Goal: Transaction & Acquisition: Download file/media

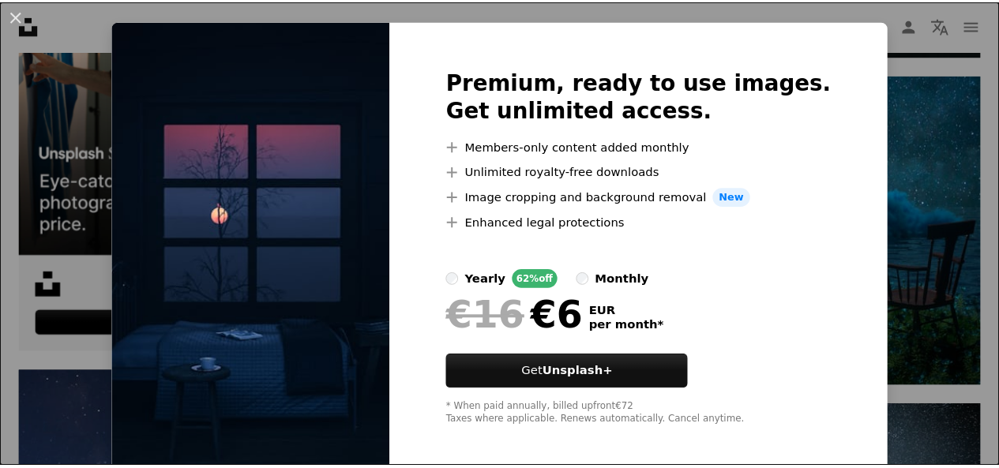
scroll to position [38, 0]
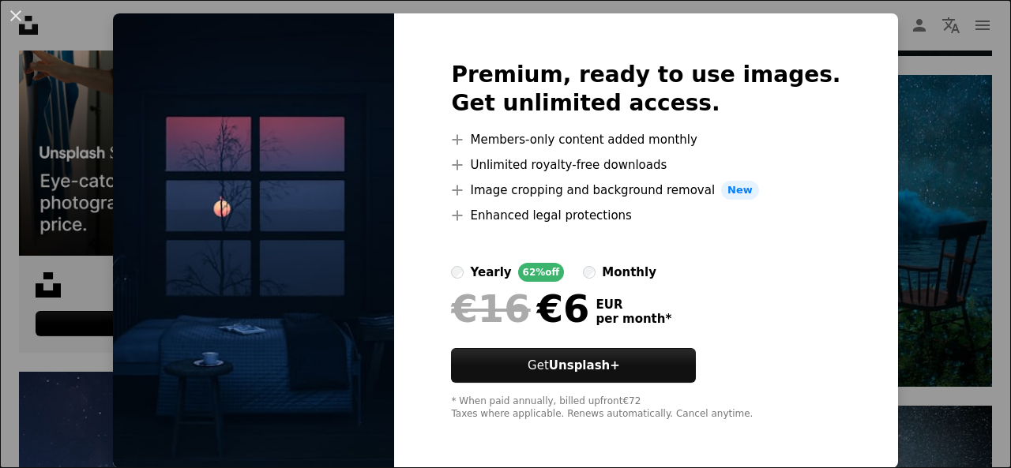
click at [908, 265] on div "An X shape Premium, ready to use images. Get unlimited access. A plus sign Memb…" at bounding box center [505, 234] width 1011 height 468
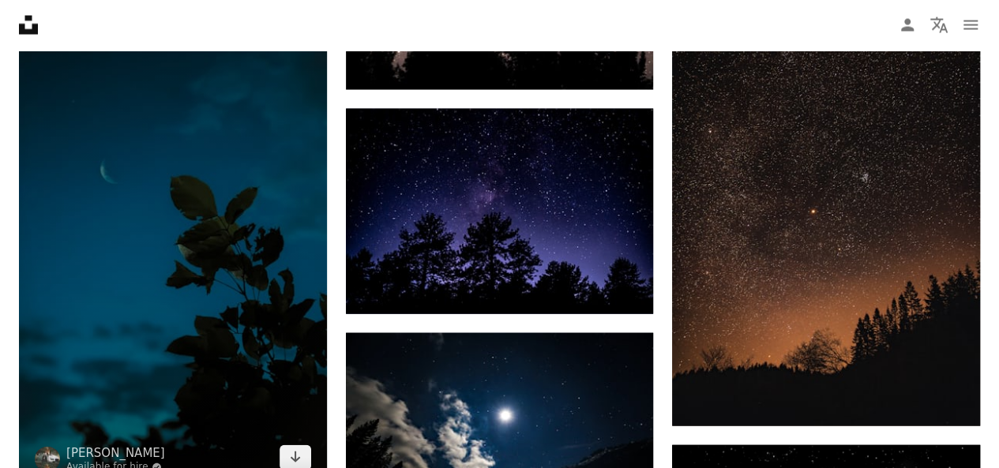
scroll to position [4660, 0]
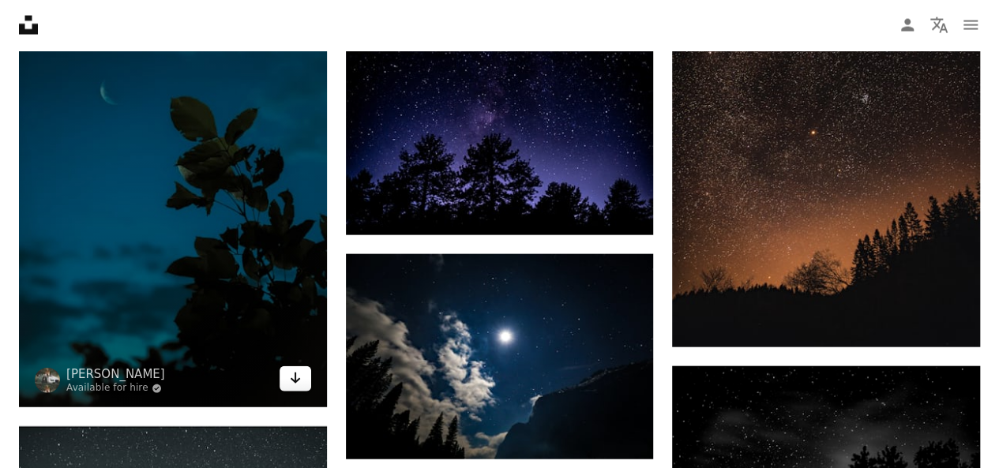
click at [298, 377] on icon "Arrow pointing down" at bounding box center [295, 378] width 13 height 19
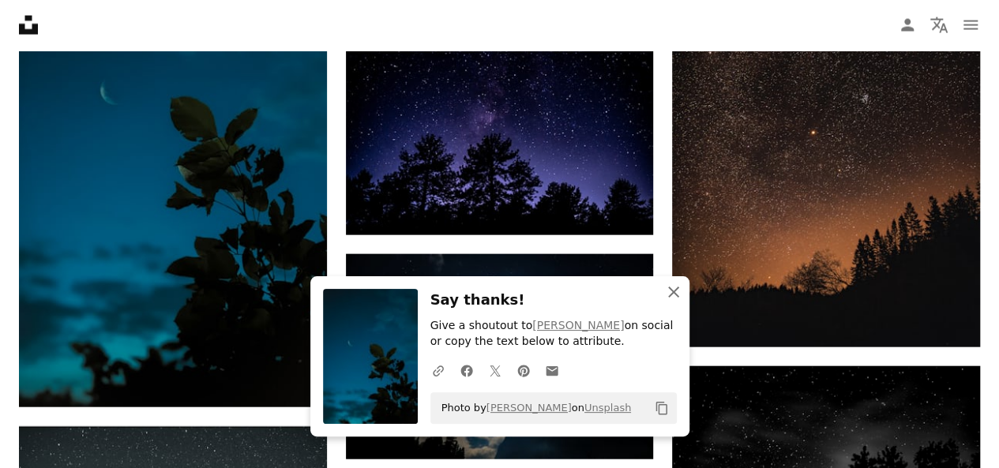
click at [675, 299] on icon "An X shape" at bounding box center [673, 292] width 19 height 19
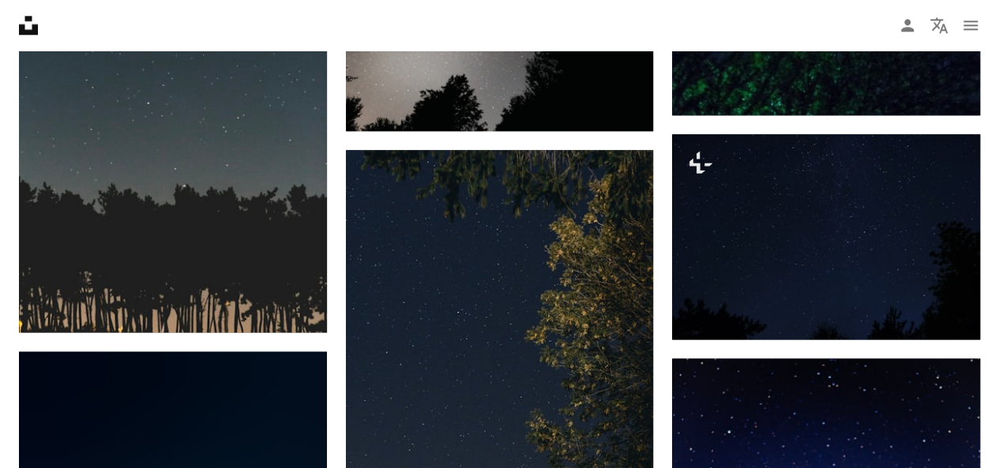
scroll to position [7109, 0]
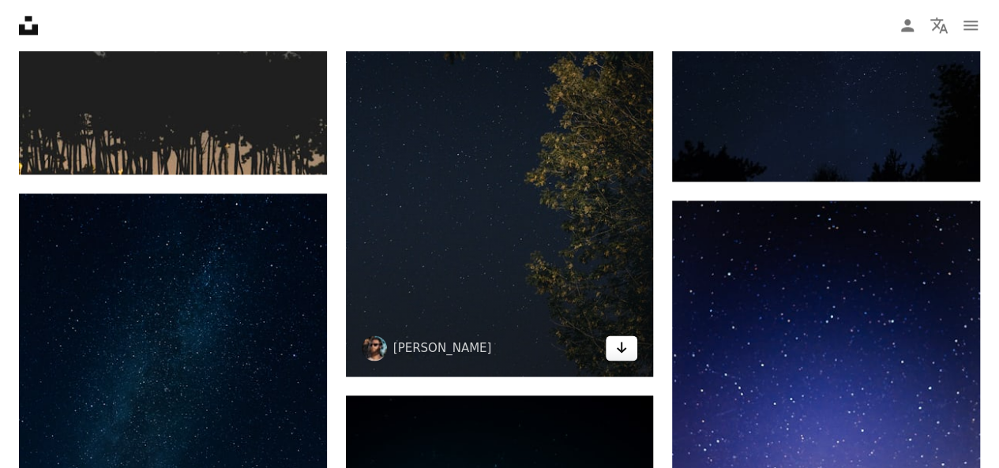
click at [615, 340] on icon "Arrow pointing down" at bounding box center [621, 347] width 13 height 19
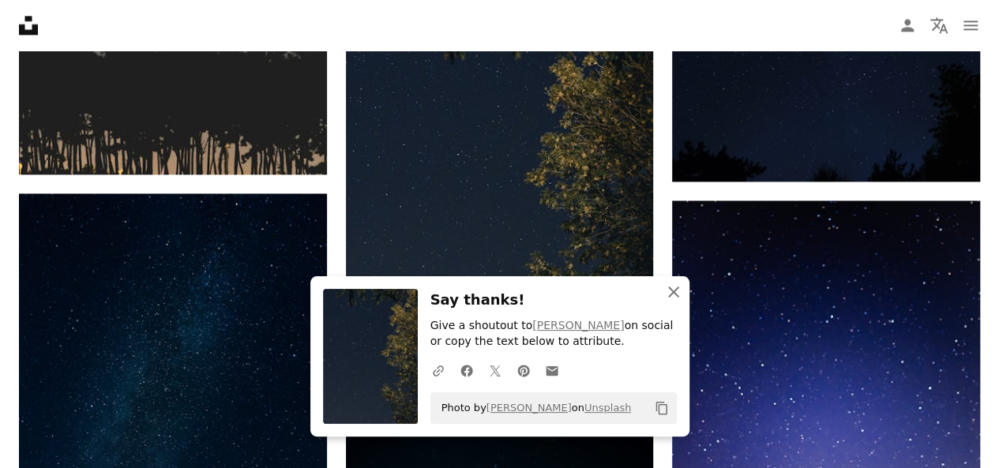
click at [670, 291] on icon "An X shape" at bounding box center [673, 292] width 19 height 19
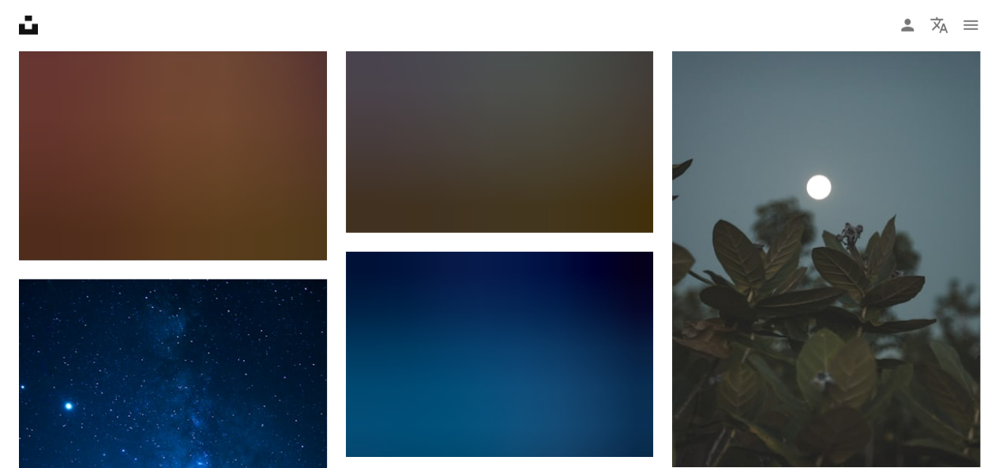
scroll to position [8215, 0]
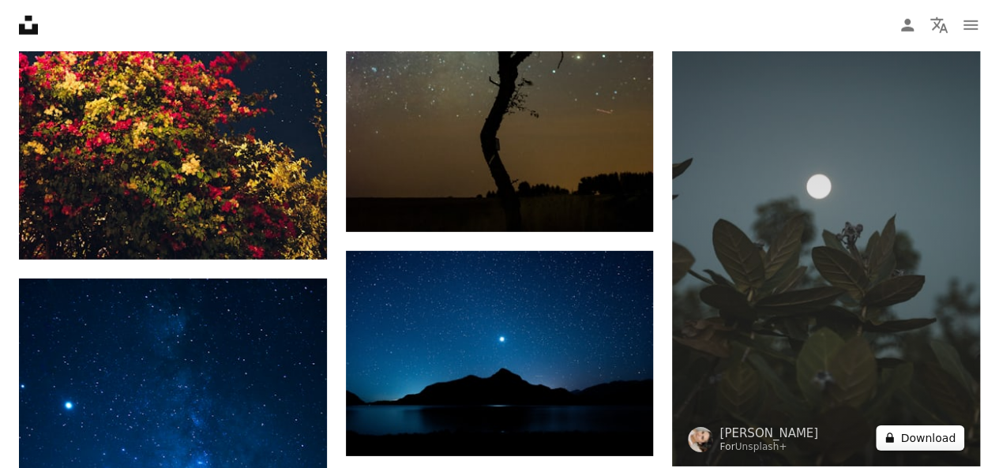
click at [912, 438] on button "A lock Download" at bounding box center [920, 438] width 88 height 25
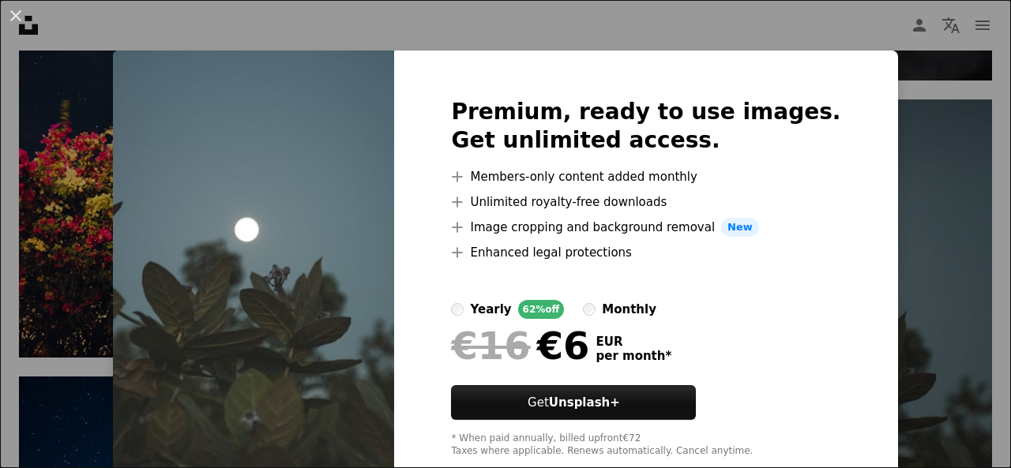
click at [896, 370] on div "An X shape Premium, ready to use images. Get unlimited access. A plus sign Memb…" at bounding box center [505, 234] width 1011 height 468
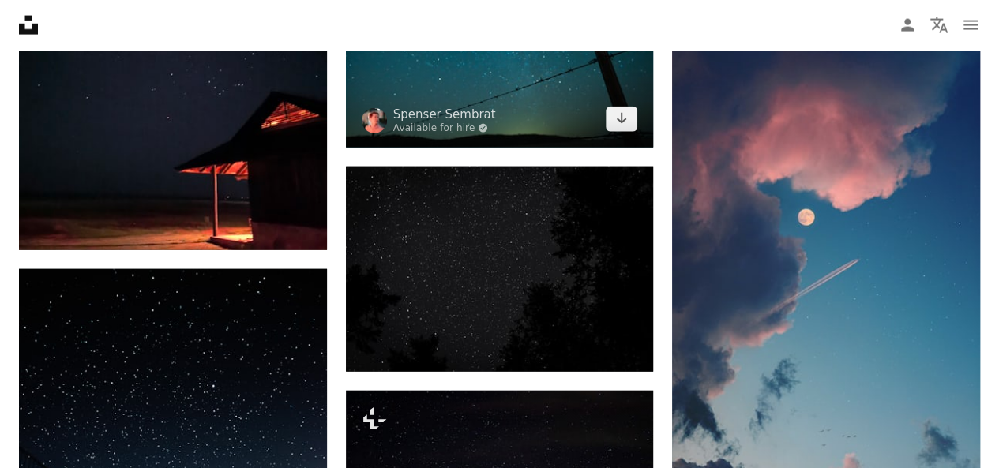
scroll to position [13823, 0]
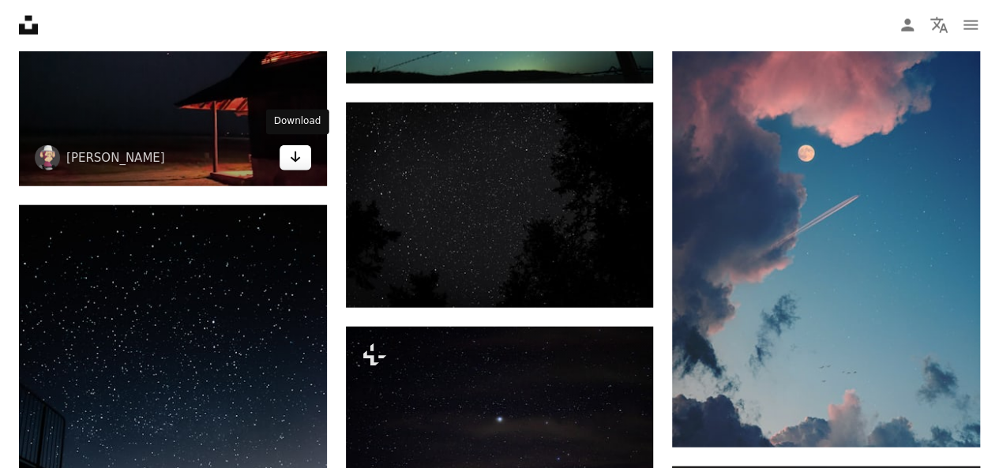
click at [292, 148] on icon "Arrow pointing down" at bounding box center [295, 157] width 13 height 19
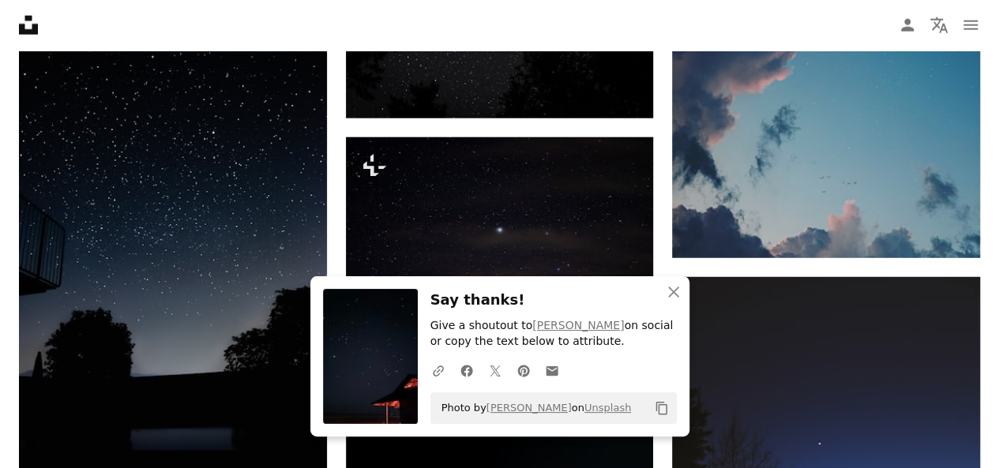
scroll to position [14060, 0]
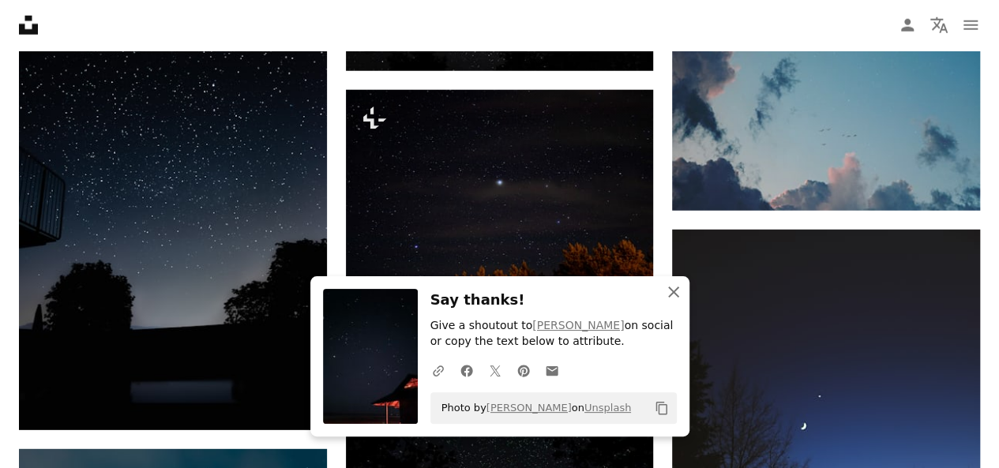
click at [668, 287] on icon "An X shape" at bounding box center [673, 292] width 19 height 19
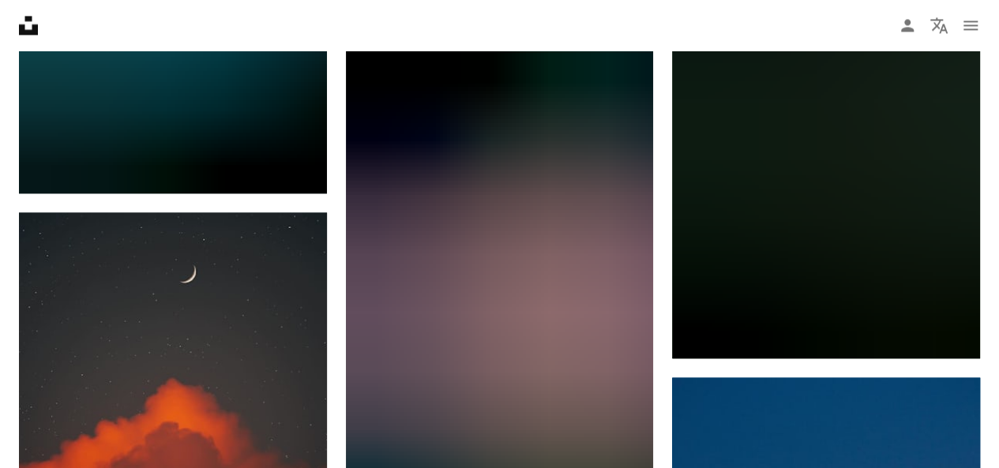
scroll to position [16351, 0]
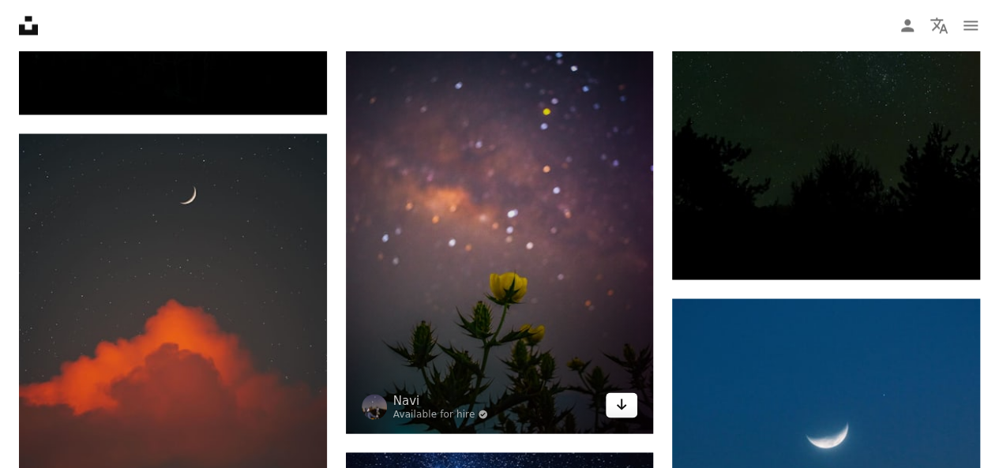
click at [632, 393] on link "Arrow pointing down" at bounding box center [622, 405] width 32 height 25
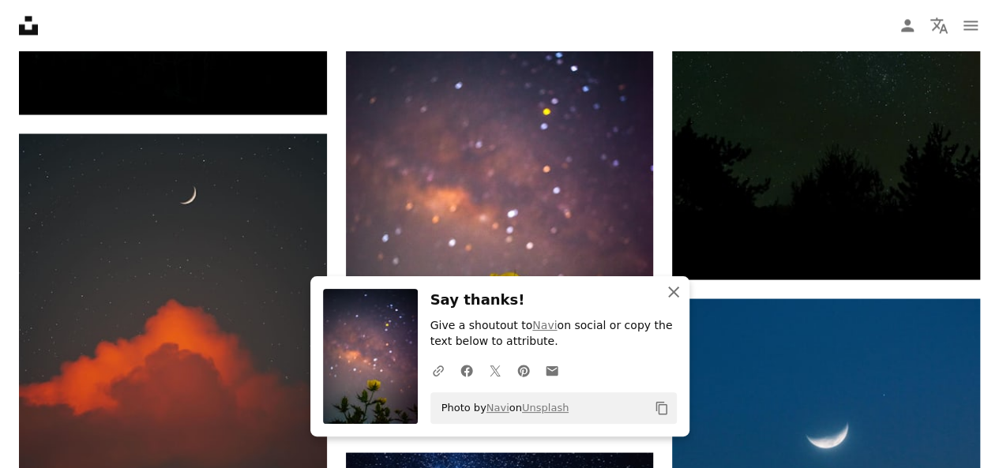
click at [668, 299] on icon "An X shape" at bounding box center [673, 292] width 19 height 19
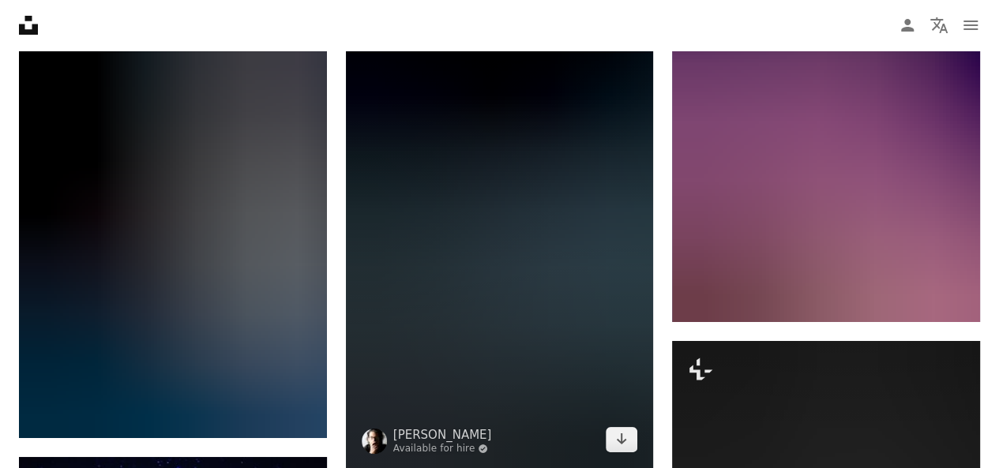
scroll to position [17930, 0]
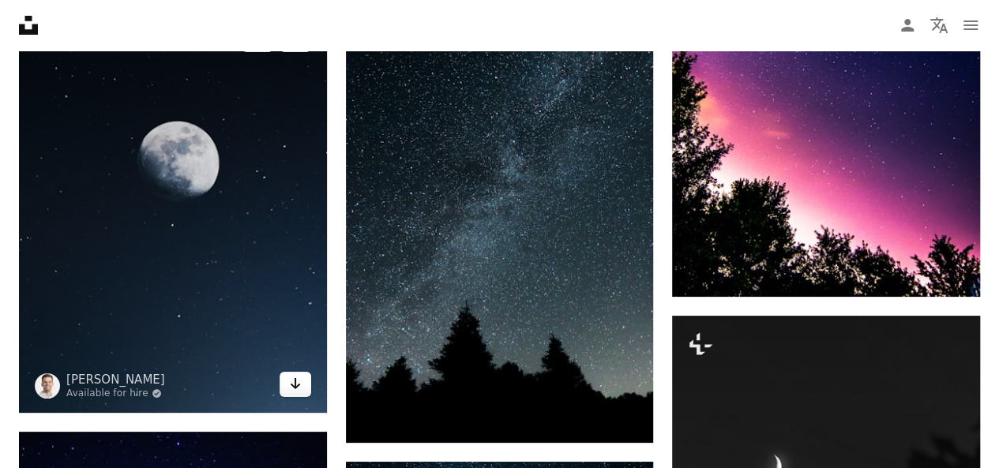
click at [290, 374] on icon "Arrow pointing down" at bounding box center [295, 383] width 13 height 19
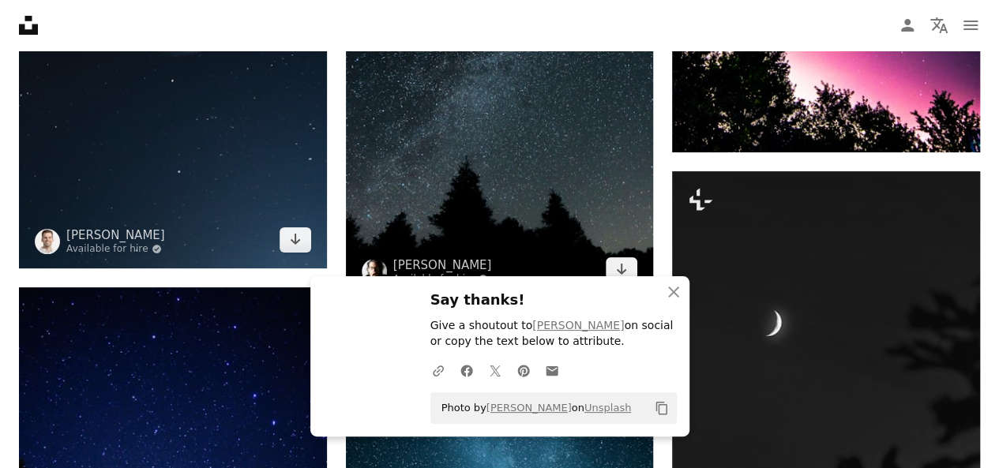
scroll to position [18088, 0]
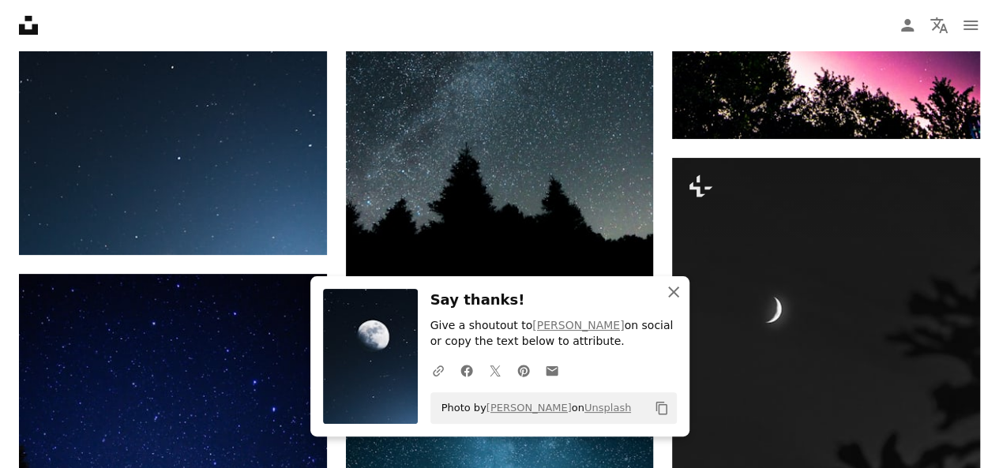
click at [664, 287] on icon "An X shape" at bounding box center [673, 292] width 19 height 19
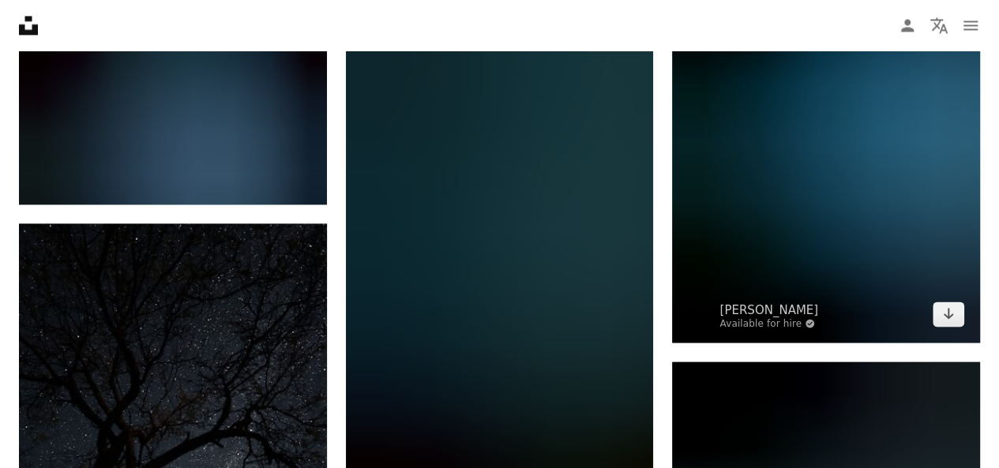
scroll to position [19352, 0]
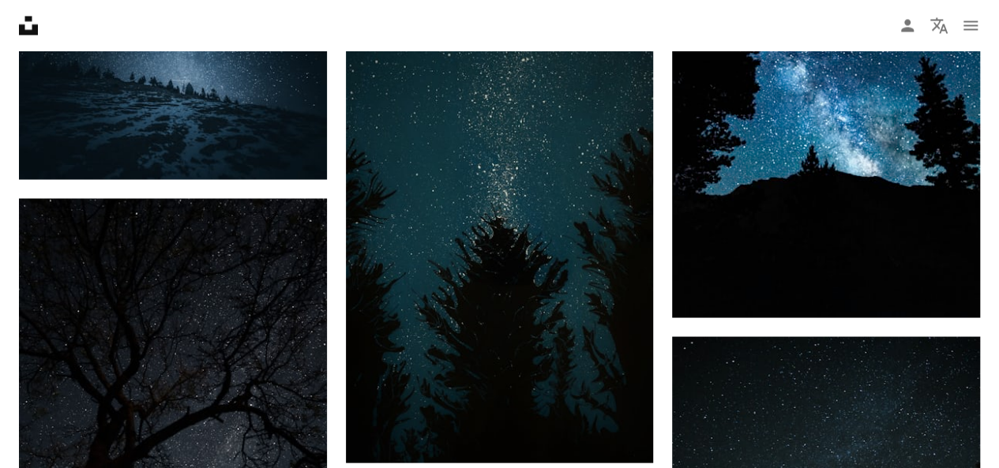
click at [468, 4] on nav "Unsplash logo Unsplash Home A photo Pen Tool A compass A stack of folders Downl…" at bounding box center [499, 25] width 999 height 51
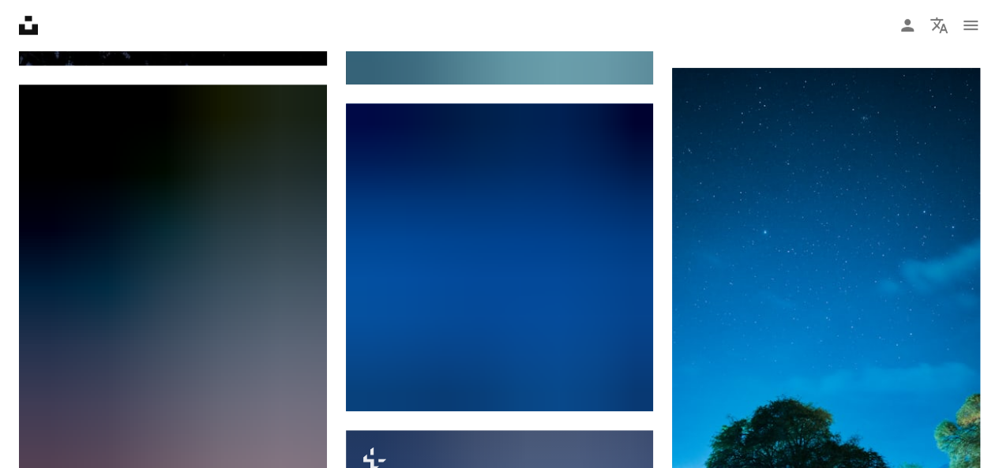
scroll to position [21485, 0]
